Goal: Information Seeking & Learning: Learn about a topic

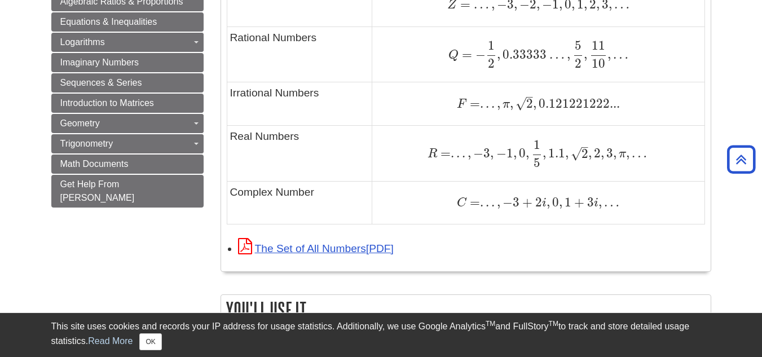
scroll to position [815, 0]
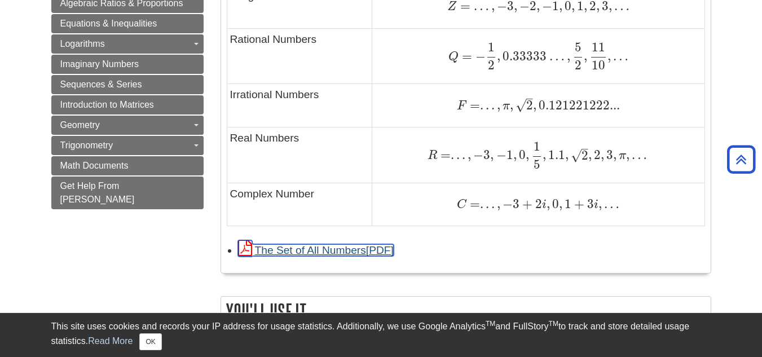
click at [324, 246] on link "The Set of All Numbers" at bounding box center [316, 250] width 156 height 12
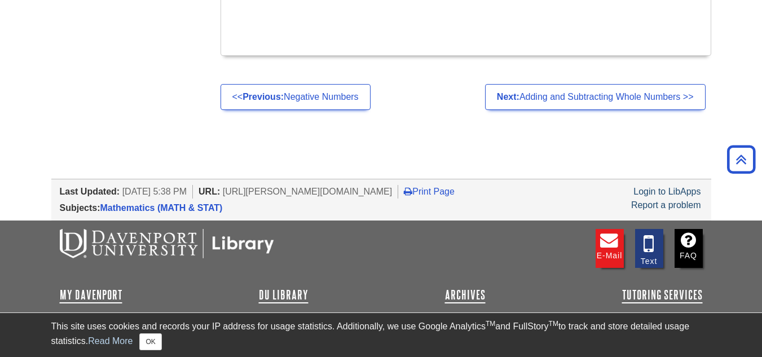
scroll to position [1384, 0]
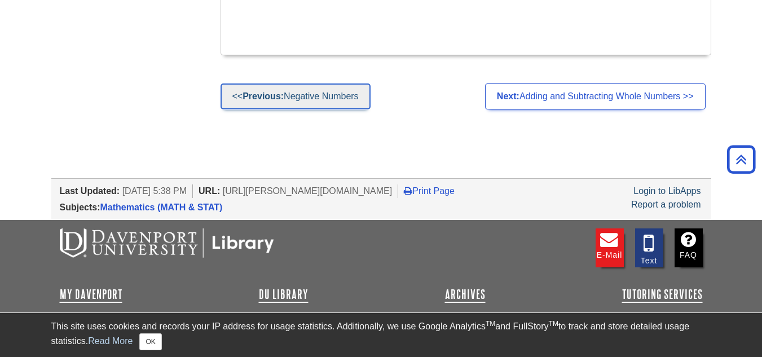
click at [360, 98] on link "<< Previous: Negative Numbers" at bounding box center [295, 96] width 150 height 26
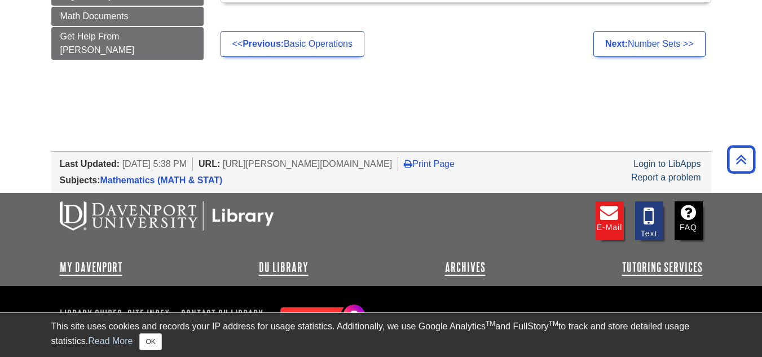
scroll to position [1000, 0]
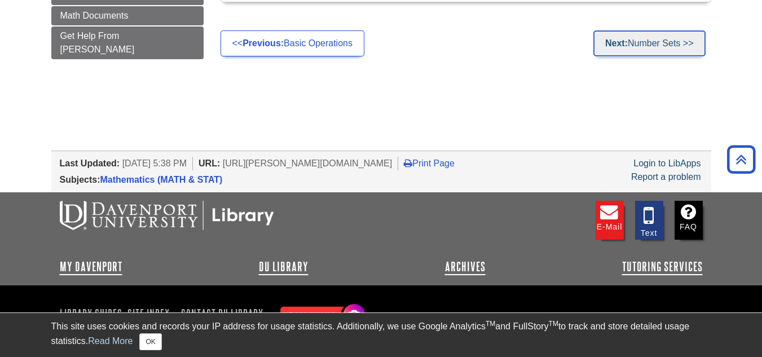
click at [619, 47] on strong "Next:" at bounding box center [616, 43] width 23 height 10
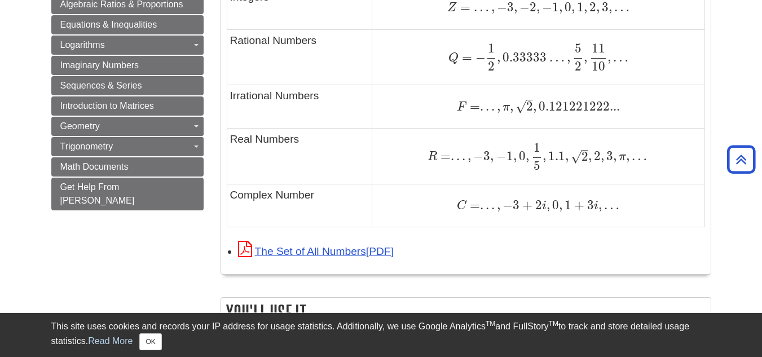
scroll to position [815, 0]
click at [147, 341] on button "OK" at bounding box center [150, 341] width 22 height 17
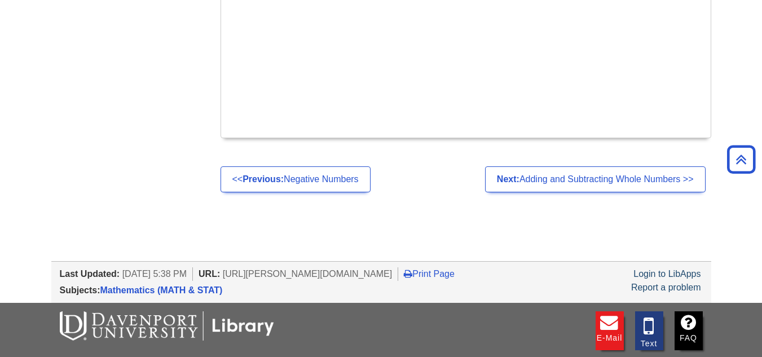
scroll to position [1302, 0]
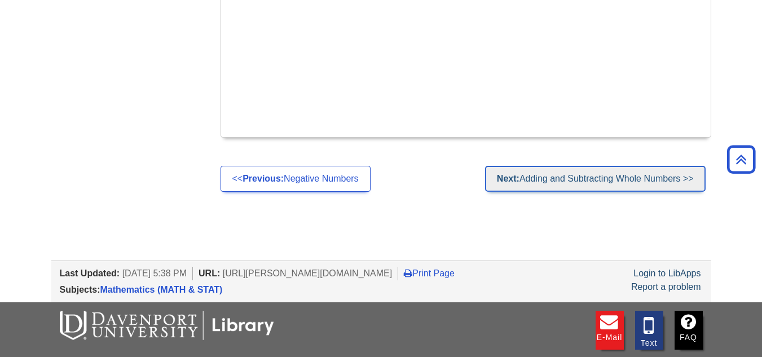
click at [573, 172] on link "Next: Adding and Subtracting Whole Numbers >>" at bounding box center [595, 179] width 220 height 26
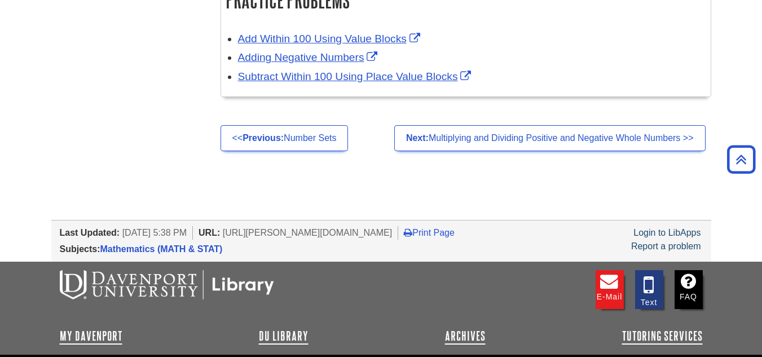
scroll to position [1769, 0]
